Goal: Check status: Check status

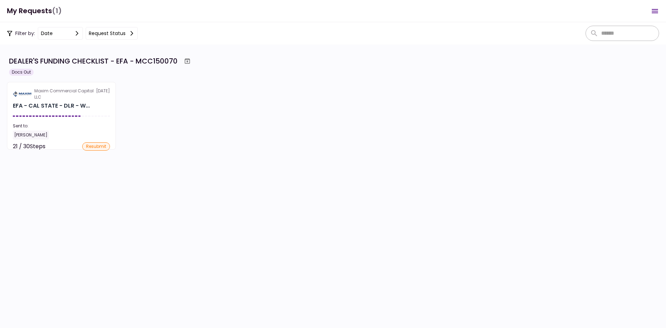
click at [286, 92] on div "Maxim Commercial Capital LLC 6 Oct EFA - CAL STATE - DLR - W... Sent to: Bladim…" at bounding box center [333, 116] width 652 height 68
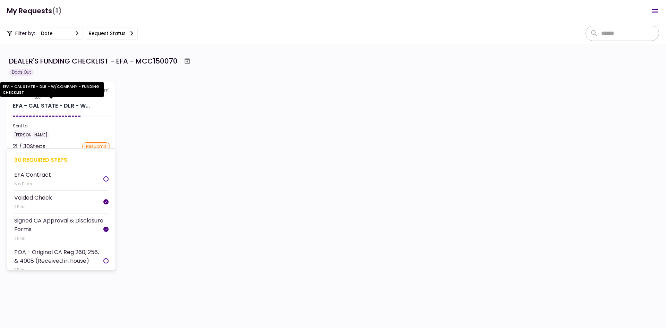
click at [40, 104] on div "EFA - CAL STATE - DLR - W..." at bounding box center [51, 106] width 77 height 8
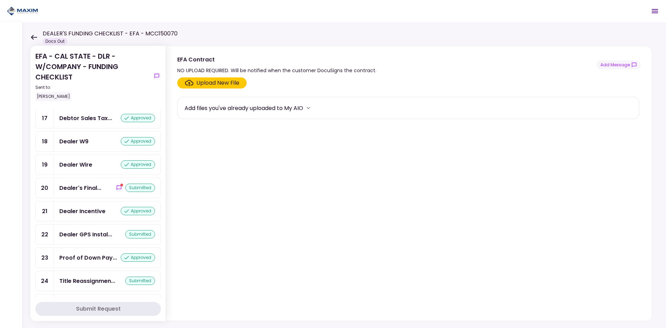
scroll to position [624, 0]
click at [116, 121] on icon "show-messages" at bounding box center [119, 119] width 6 height 6
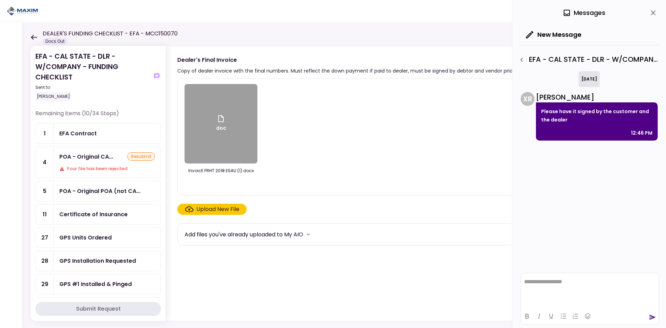
click at [655, 11] on icon "close" at bounding box center [653, 12] width 5 height 5
